Goal: Obtain resource: Download file/media

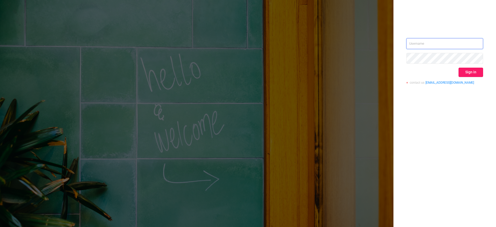
type input "[EMAIL_ADDRESS][DOMAIN_NAME]"
click at [461, 71] on button "Sign in" at bounding box center [471, 72] width 25 height 9
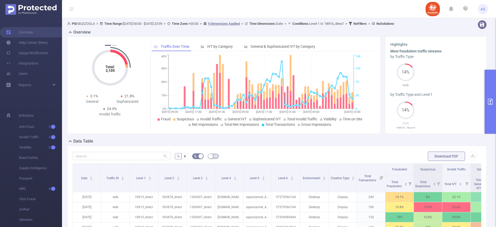
click at [492, 102] on icon "primary" at bounding box center [490, 102] width 6 height 6
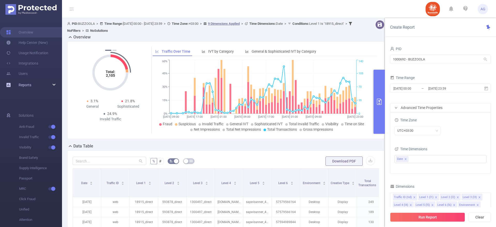
click at [49, 89] on div "Reports" at bounding box center [31, 85] width 62 height 10
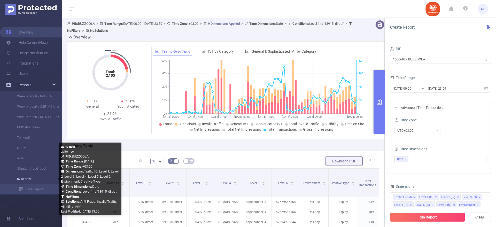
click at [24, 179] on link "avito new" at bounding box center [32, 179] width 45 height 10
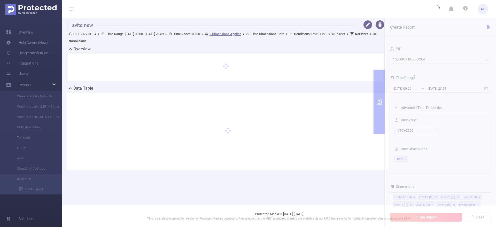
type input "[DATE] 00:00"
type input "[DATE] 23:59"
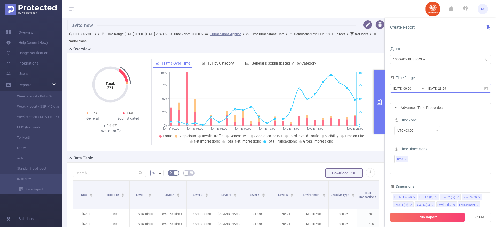
click at [427, 88] on input "[DATE] 00:00" at bounding box center [414, 88] width 42 height 7
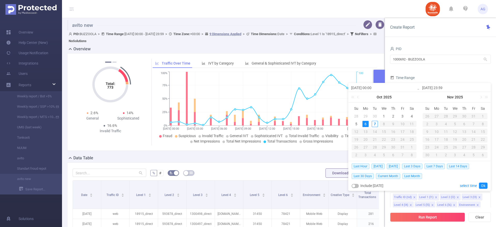
click at [364, 127] on div "6" at bounding box center [366, 124] width 6 height 6
click at [365, 125] on div "6" at bounding box center [366, 124] width 6 height 6
click at [483, 184] on link "Ok" at bounding box center [483, 186] width 9 height 6
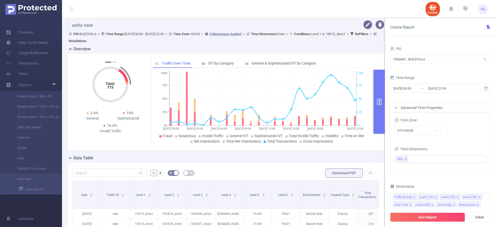
click at [432, 223] on div "Run Report Clear" at bounding box center [440, 218] width 111 height 20
click at [429, 220] on button "Run Report" at bounding box center [427, 217] width 75 height 9
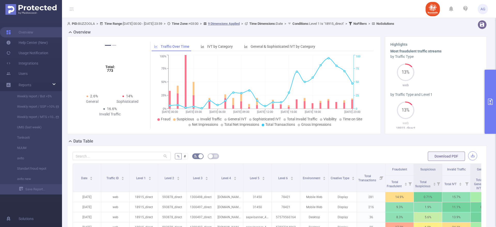
click at [469, 158] on button "button" at bounding box center [472, 155] width 9 height 9
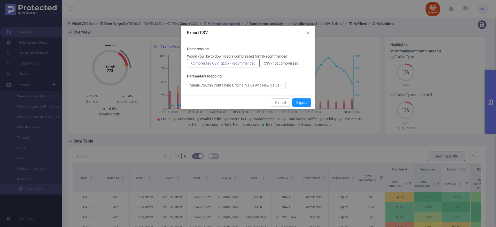
click at [284, 57] on p "Would you like to download a compressed file? (Recommended)" at bounding box center [238, 56] width 102 height 5
click at [280, 63] on span "CSV (not compressed)" at bounding box center [282, 63] width 36 height 4
click at [264, 65] on input "CSV (not compressed)" at bounding box center [264, 65] width 0 height 0
click at [308, 100] on button "Export" at bounding box center [301, 102] width 19 height 8
